Goal: Find specific page/section: Find specific page/section

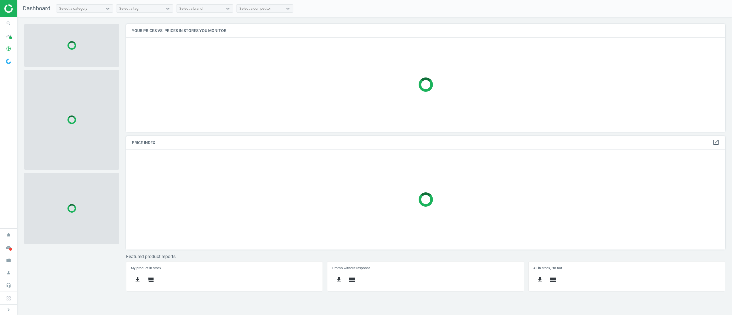
scroll to position [126, 617]
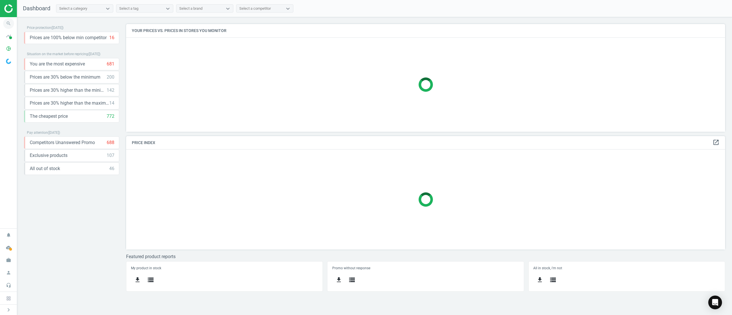
click at [7, 23] on icon "search" at bounding box center [8, 23] width 11 height 11
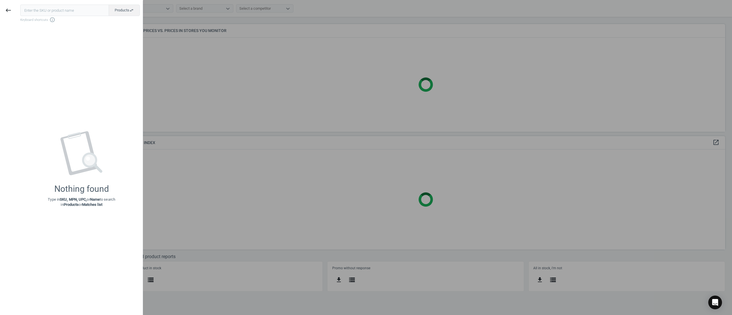
click at [54, 8] on input "text" at bounding box center [64, 10] width 89 height 11
type input "208163"
click at [127, 10] on span "Products swap_horiz" at bounding box center [124, 10] width 19 height 5
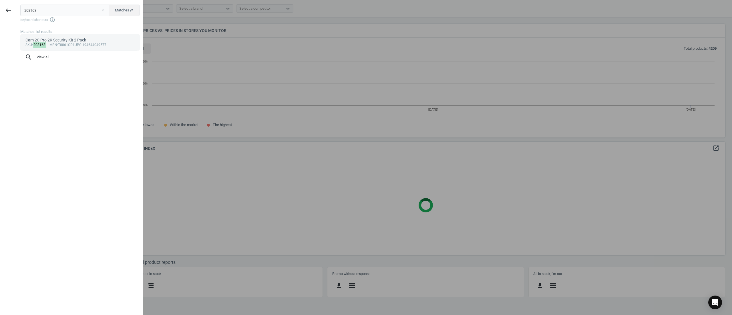
click at [70, 39] on div "Cam 2C Pro 2K Security Kit 2 Pack" at bounding box center [80, 39] width 110 height 5
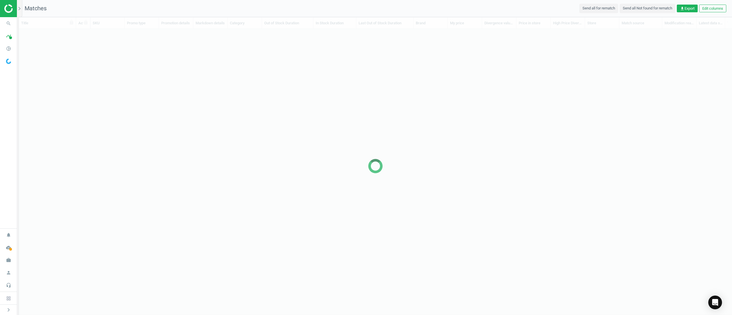
scroll to position [258, 704]
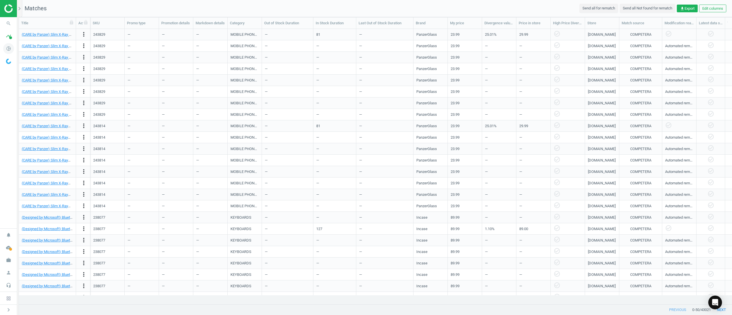
click at [5, 47] on icon "pie_chart_outlined" at bounding box center [8, 48] width 11 height 11
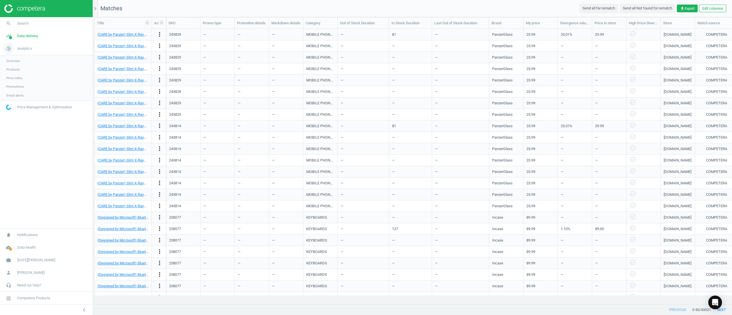
scroll to position [258, 629]
click at [14, 69] on span "Products" at bounding box center [12, 69] width 13 height 5
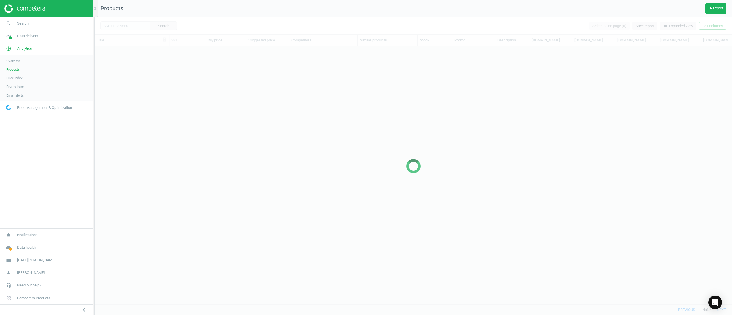
scroll to position [241, 629]
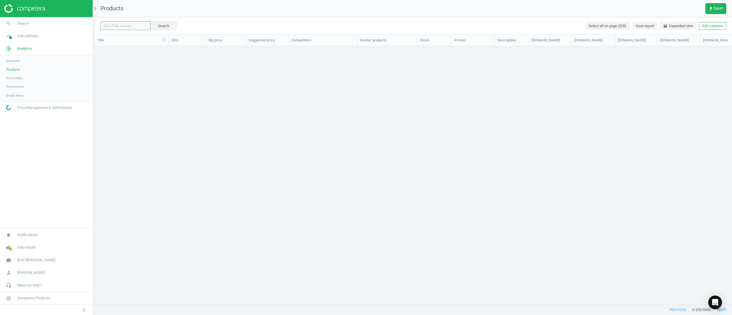
click at [128, 29] on input "text" at bounding box center [125, 25] width 50 height 9
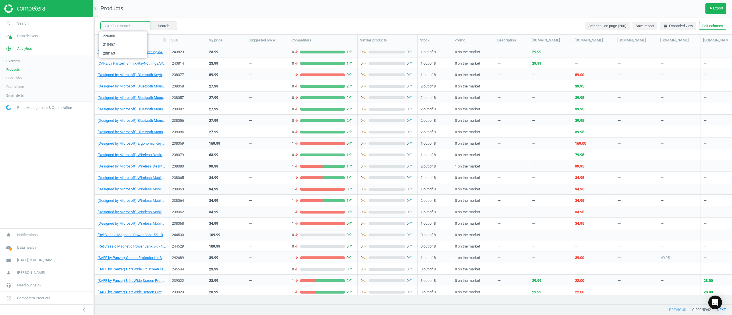
paste input "208163"
type input "208163"
click at [170, 23] on button "Search" at bounding box center [163, 25] width 27 height 9
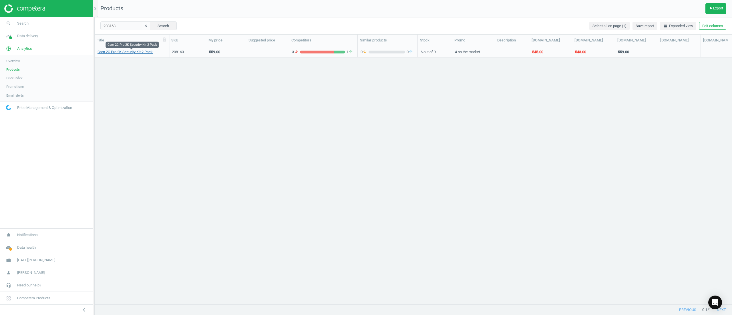
click at [121, 54] on link "Cam 2C Pro 2K Security Kit 2 Pack" at bounding box center [125, 51] width 55 height 5
